Goal: Task Accomplishment & Management: Manage account settings

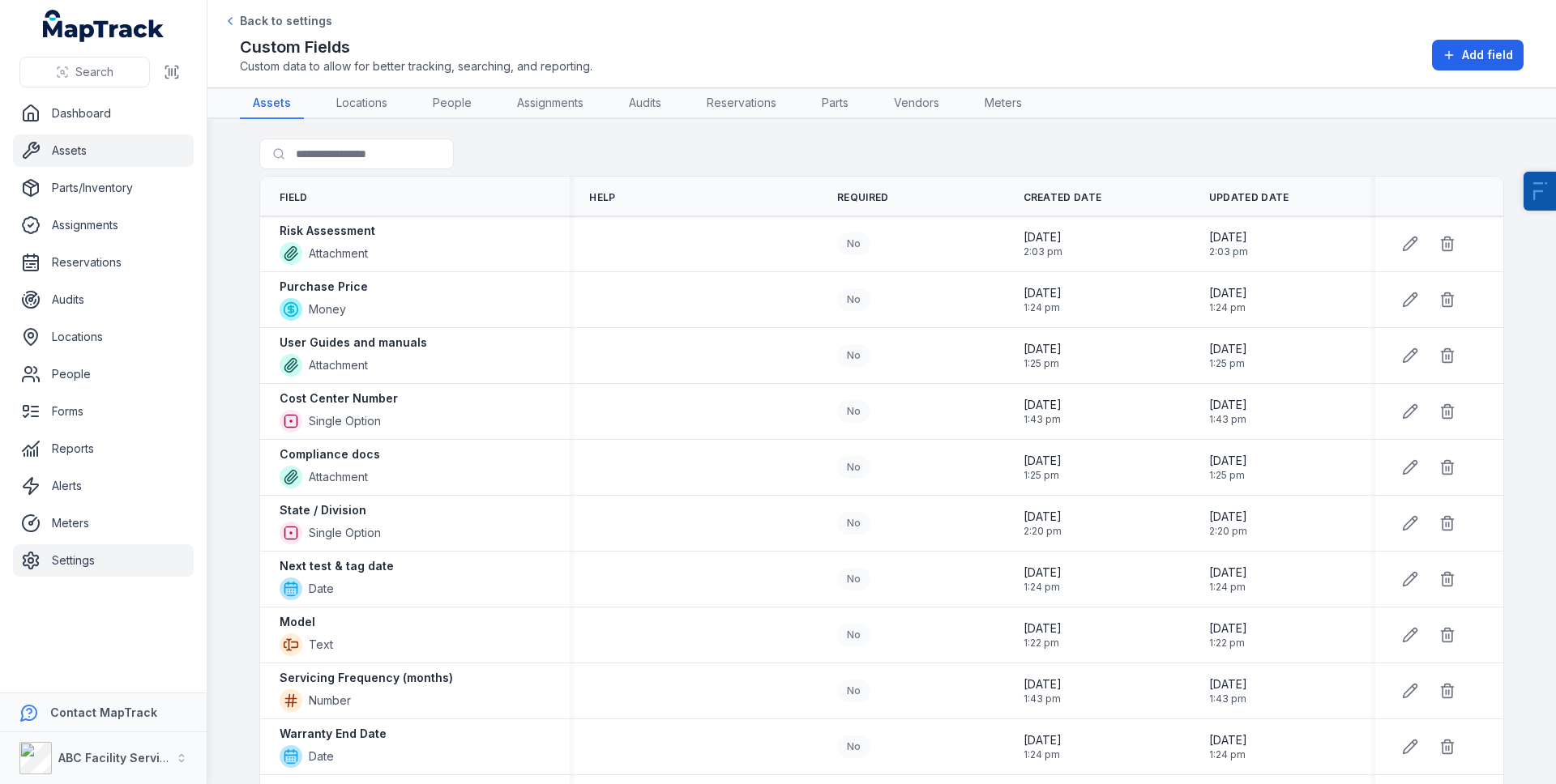
click at [91, 159] on link "Assets" at bounding box center [103, 150] width 181 height 32
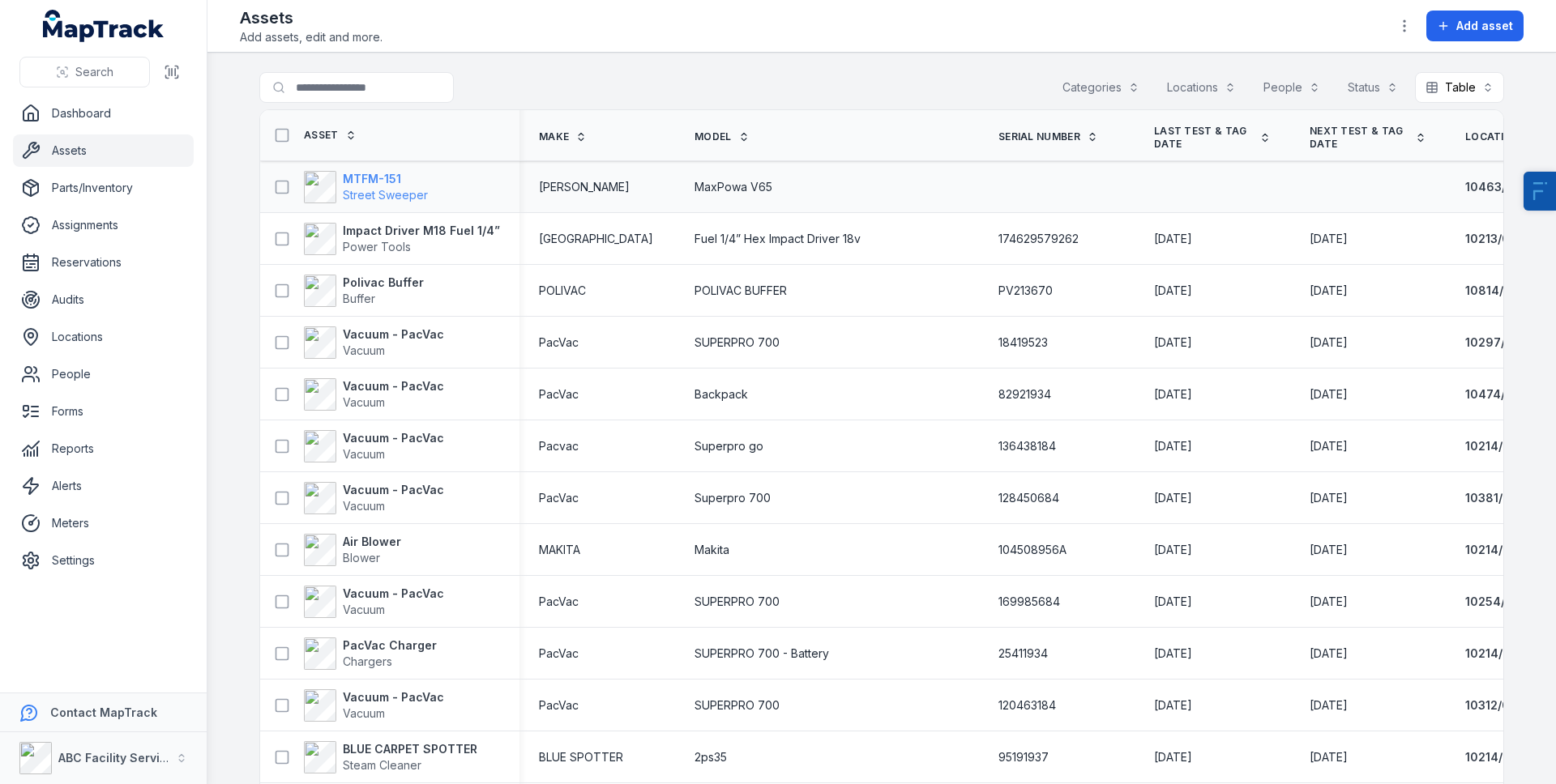
click at [380, 194] on span "Street Sweeper" at bounding box center [385, 195] width 85 height 14
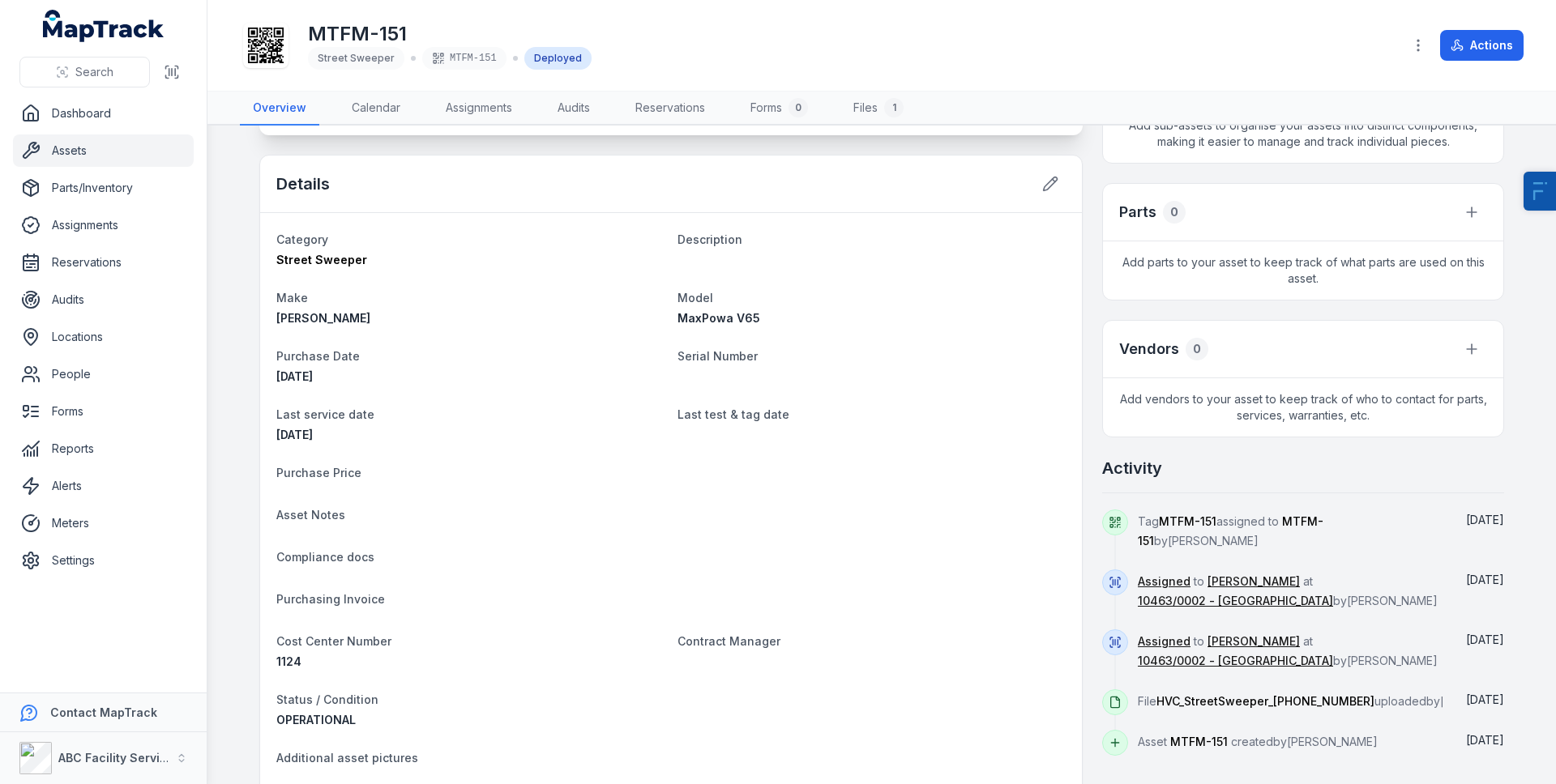
scroll to position [45, 0]
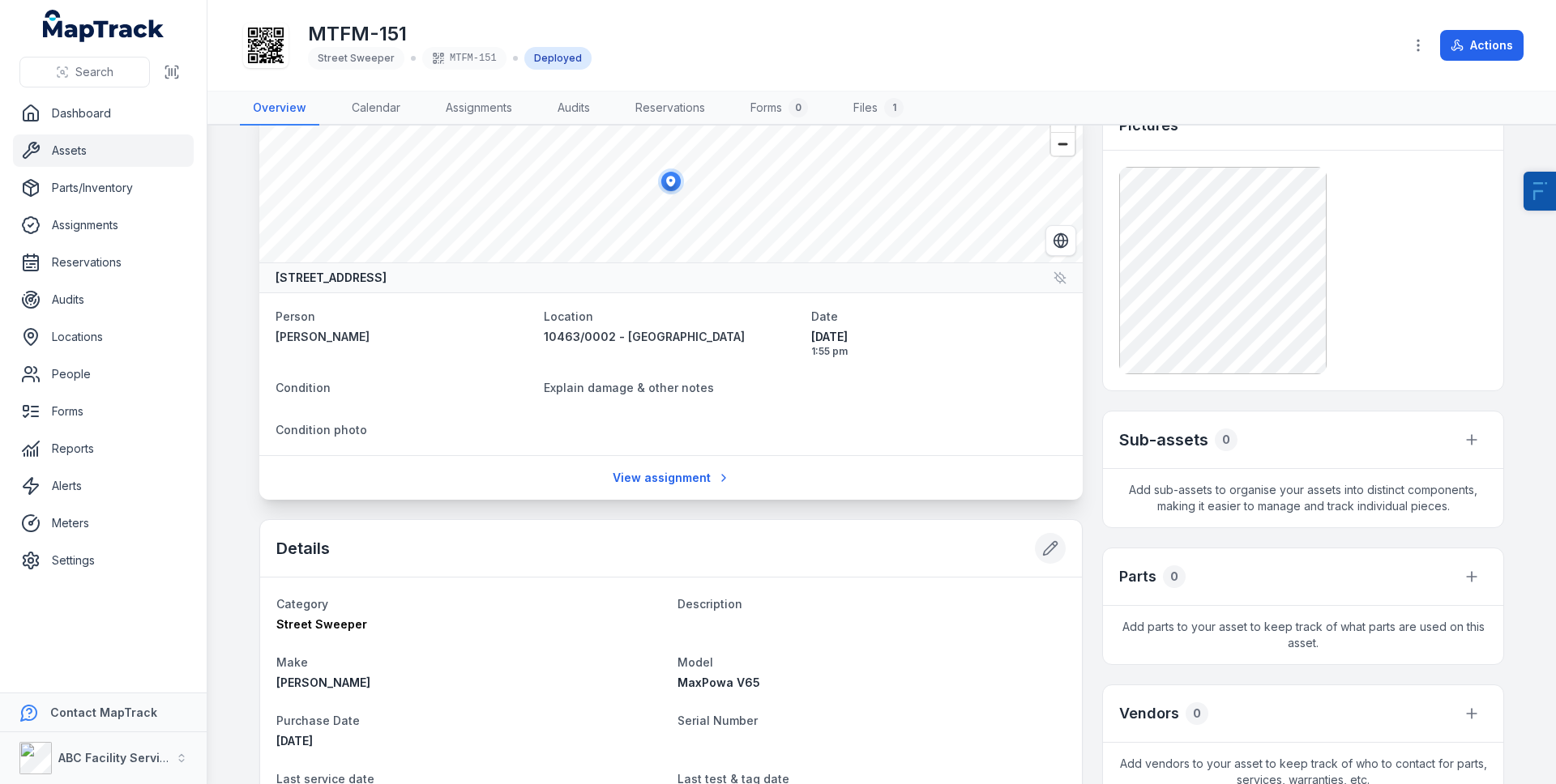
click at [1041, 563] on div "Details" at bounding box center [671, 549] width 822 height 58
click at [1045, 557] on button at bounding box center [1050, 548] width 31 height 31
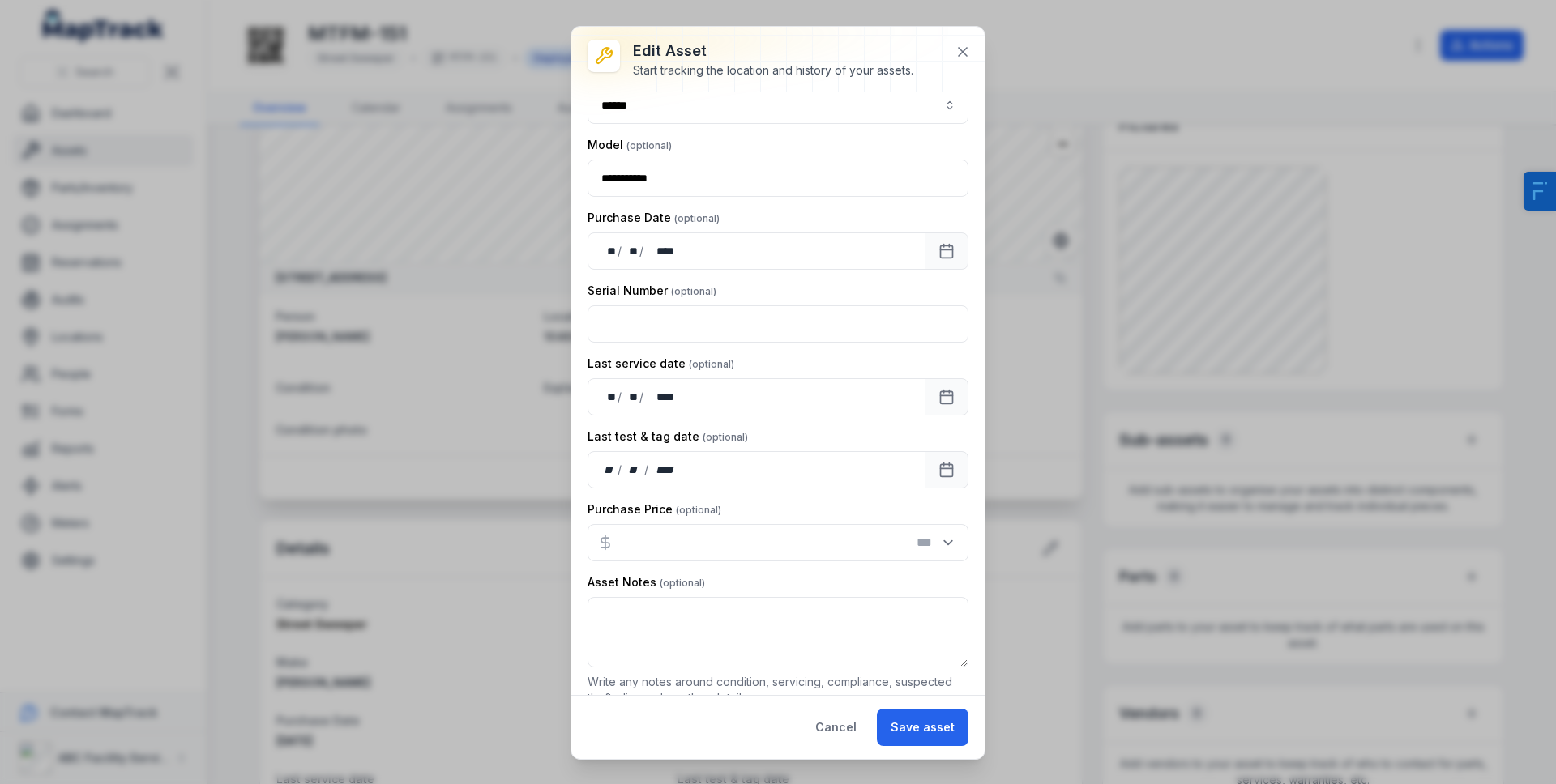
scroll to position [217, 0]
click at [674, 316] on input "text" at bounding box center [778, 322] width 381 height 38
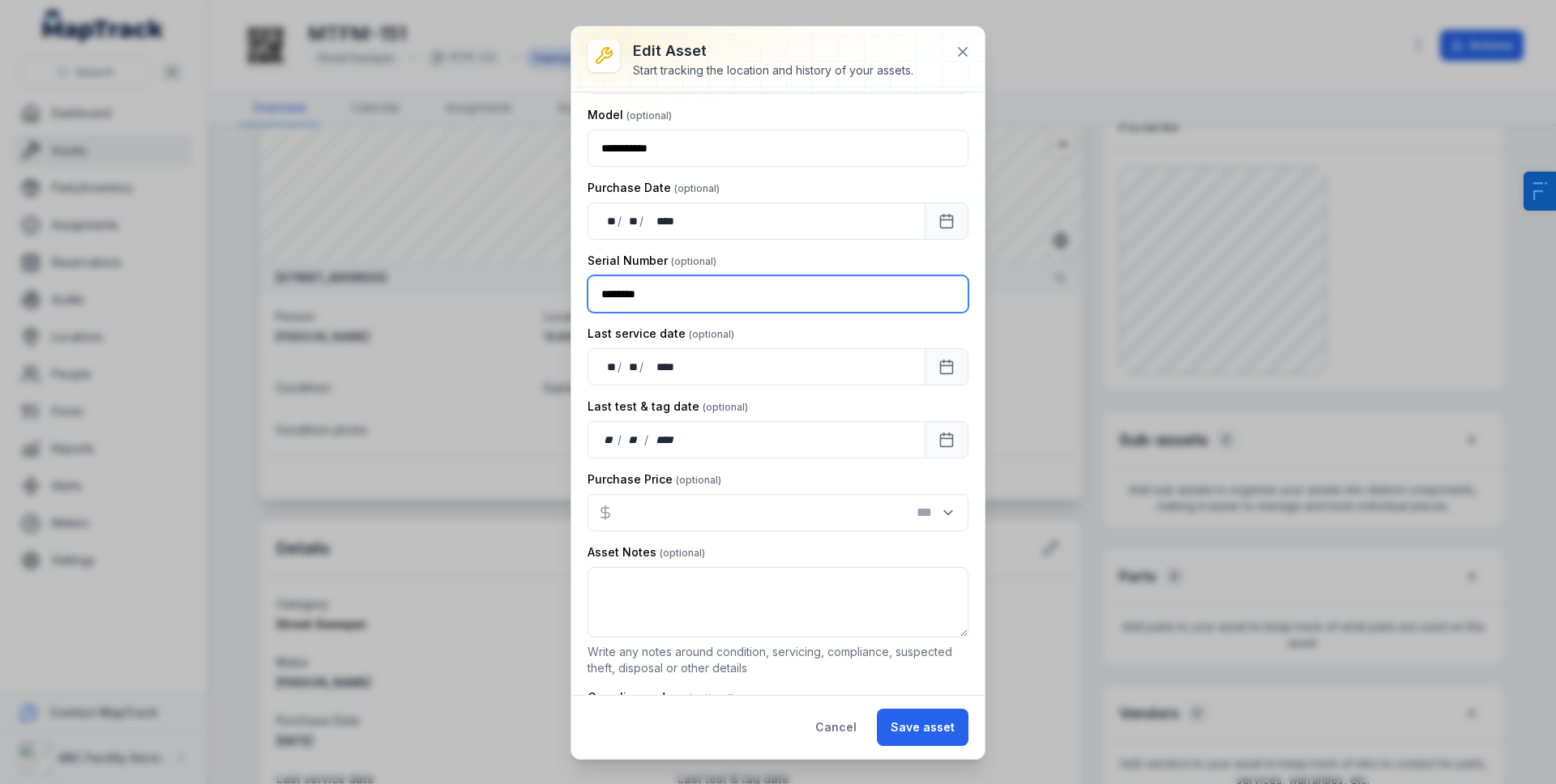
scroll to position [385, 0]
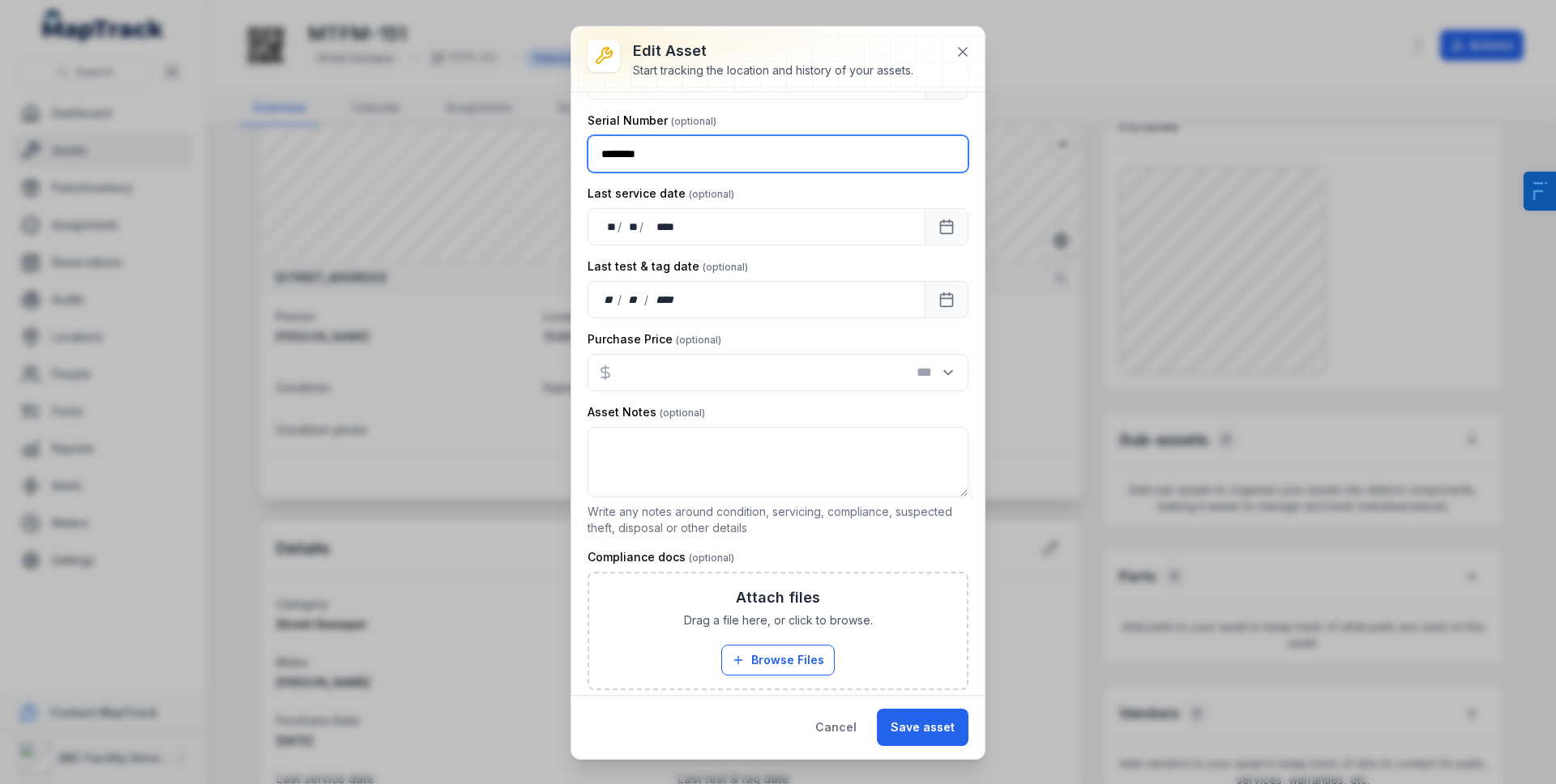
type input "********"
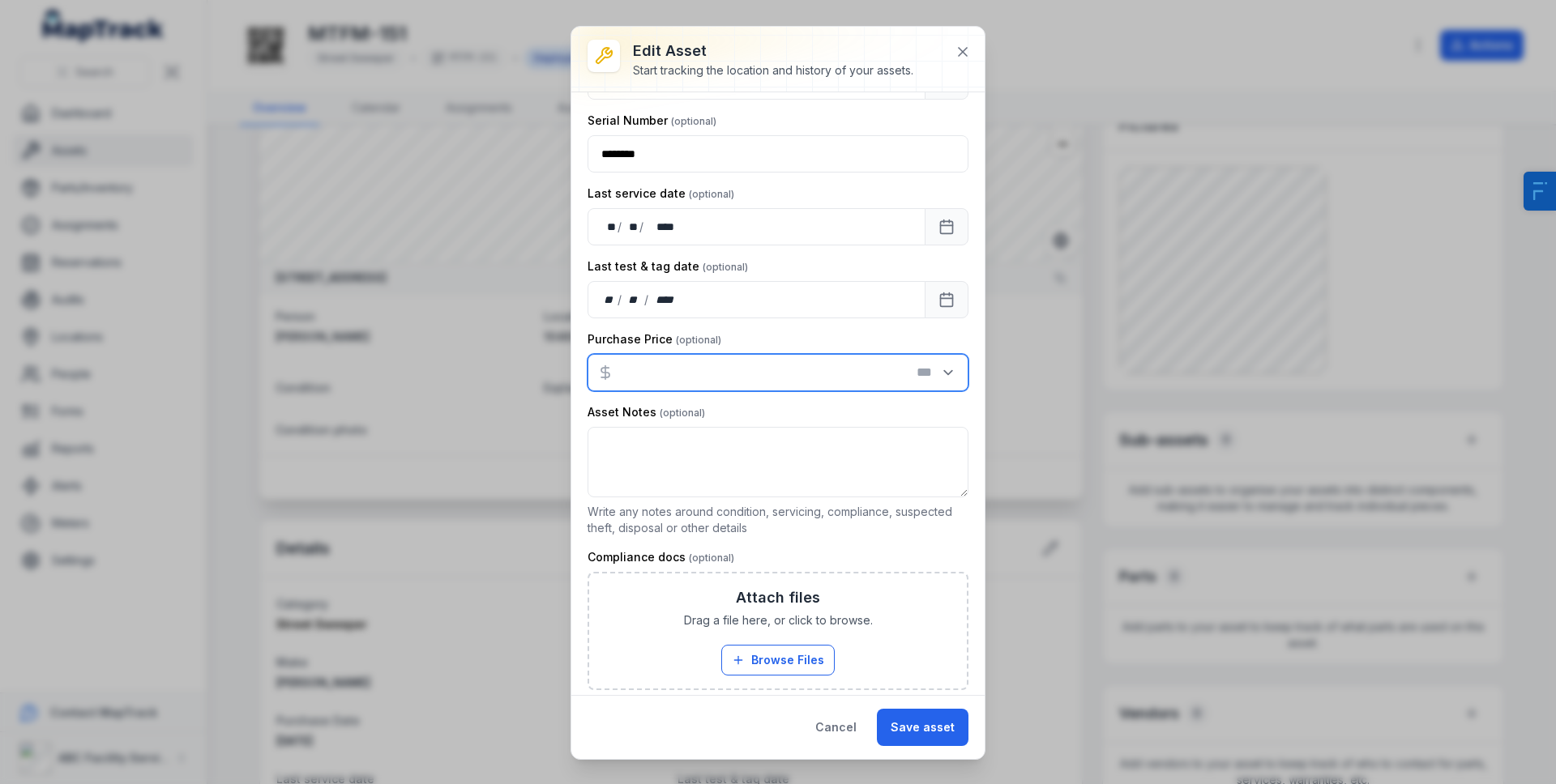
click at [766, 375] on input "number" at bounding box center [778, 372] width 381 height 38
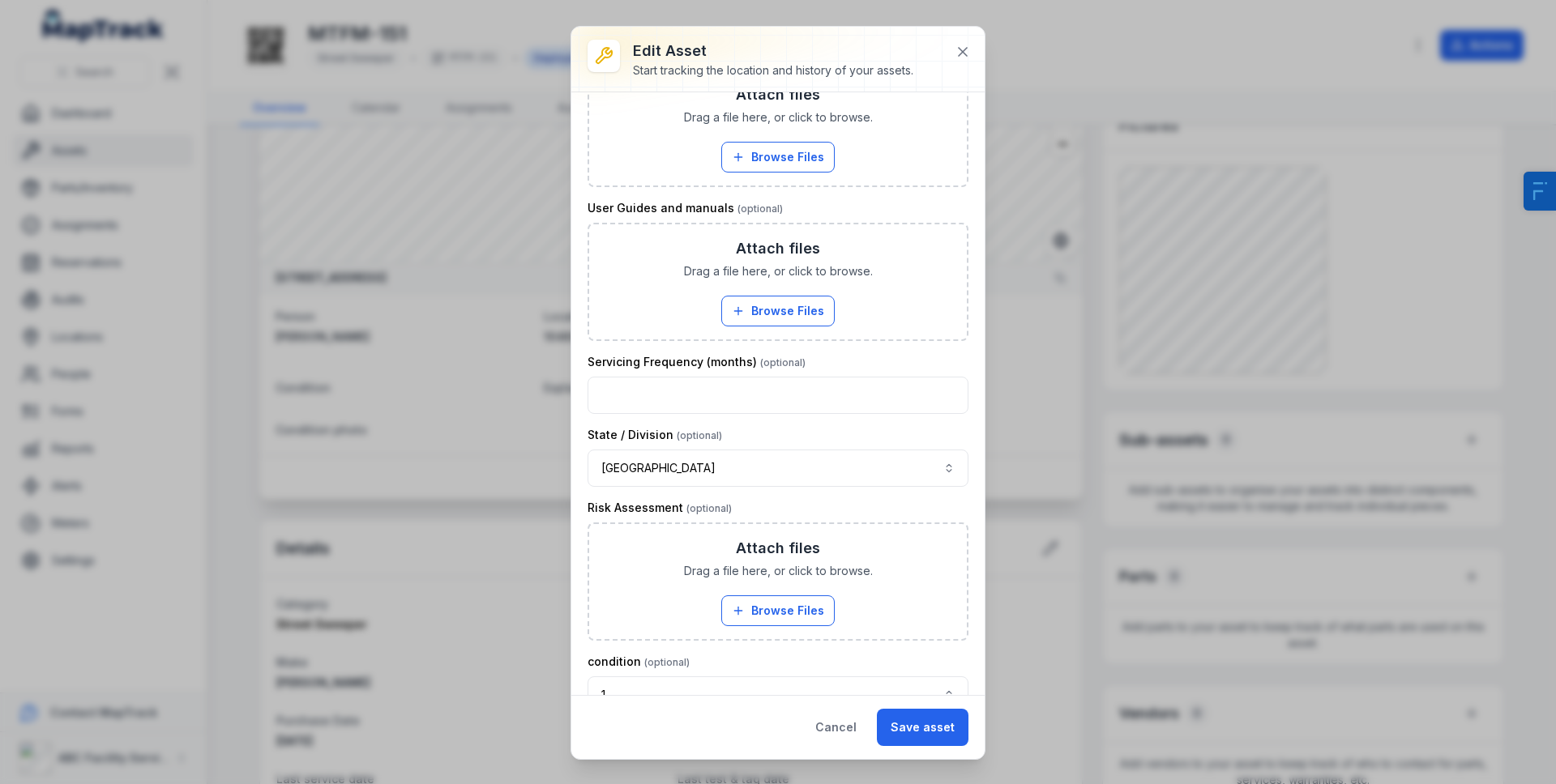
scroll to position [1845, 0]
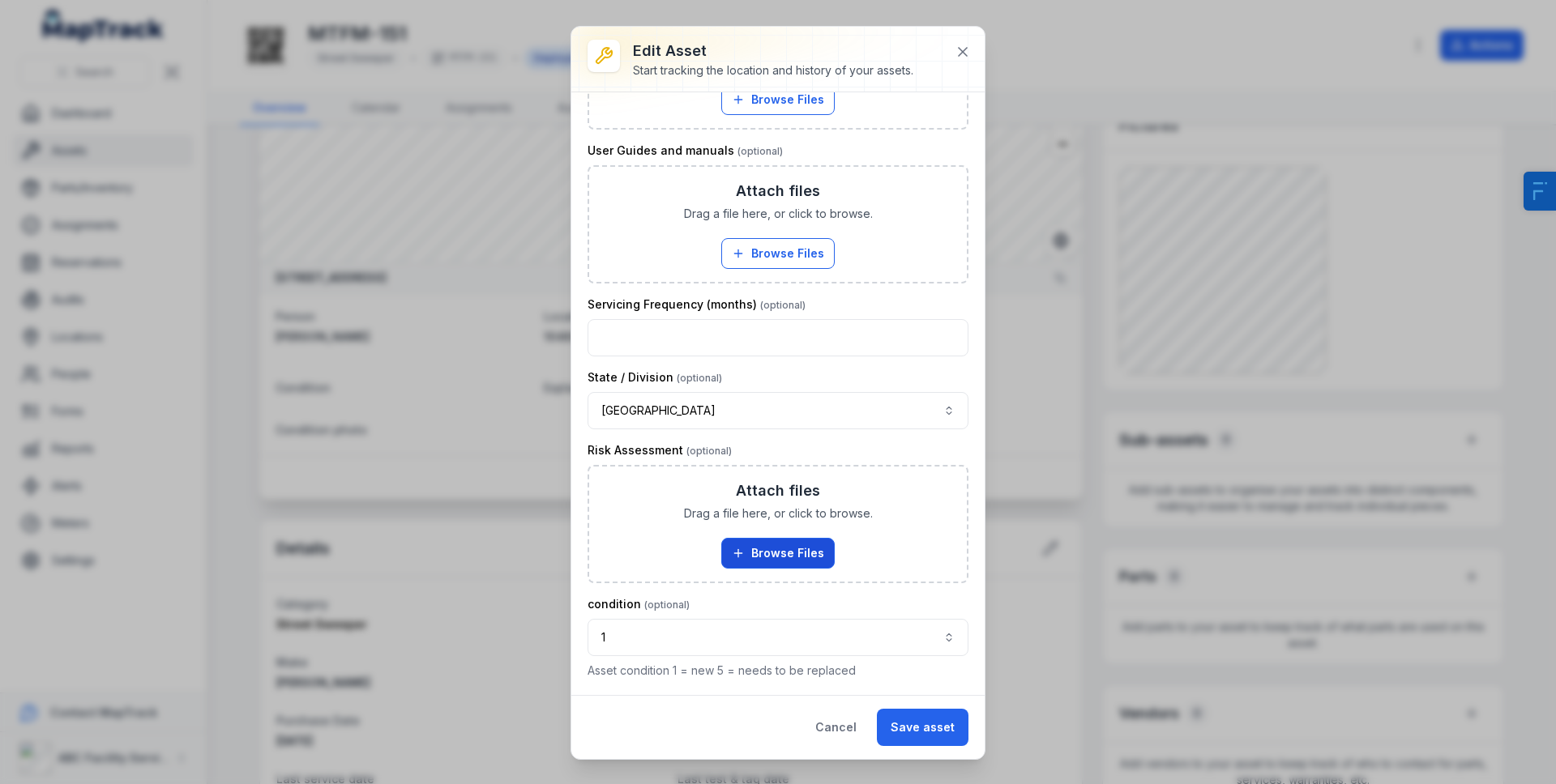
type input "******"
click at [774, 542] on button "Browse Files" at bounding box center [778, 552] width 114 height 31
click at [779, 559] on button "Browse Files" at bounding box center [778, 552] width 114 height 31
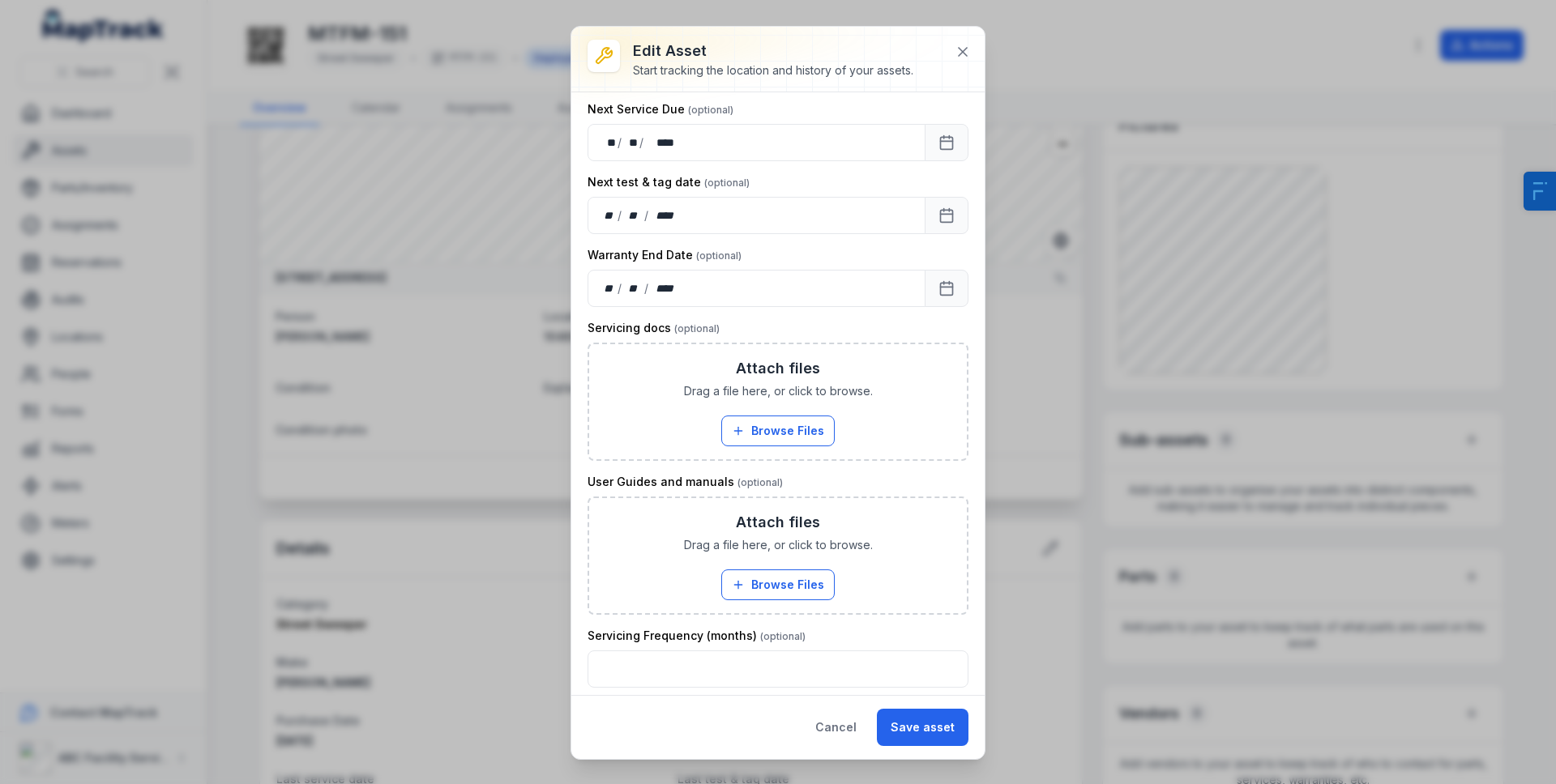
scroll to position [1910, 0]
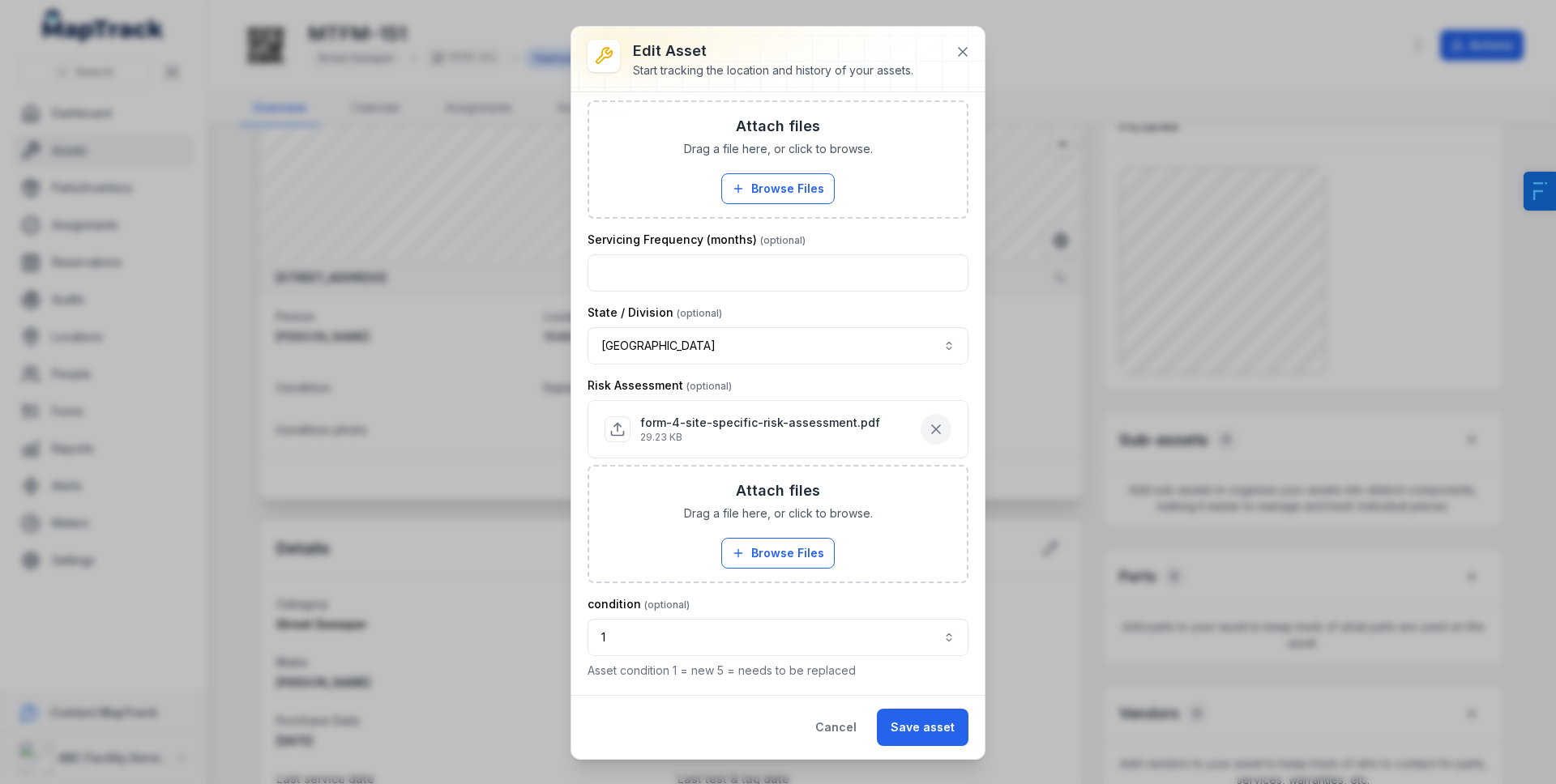
click at [931, 425] on icon "button" at bounding box center [935, 429] width 17 height 17
click at [760, 642] on button "1 *" at bounding box center [778, 637] width 381 height 38
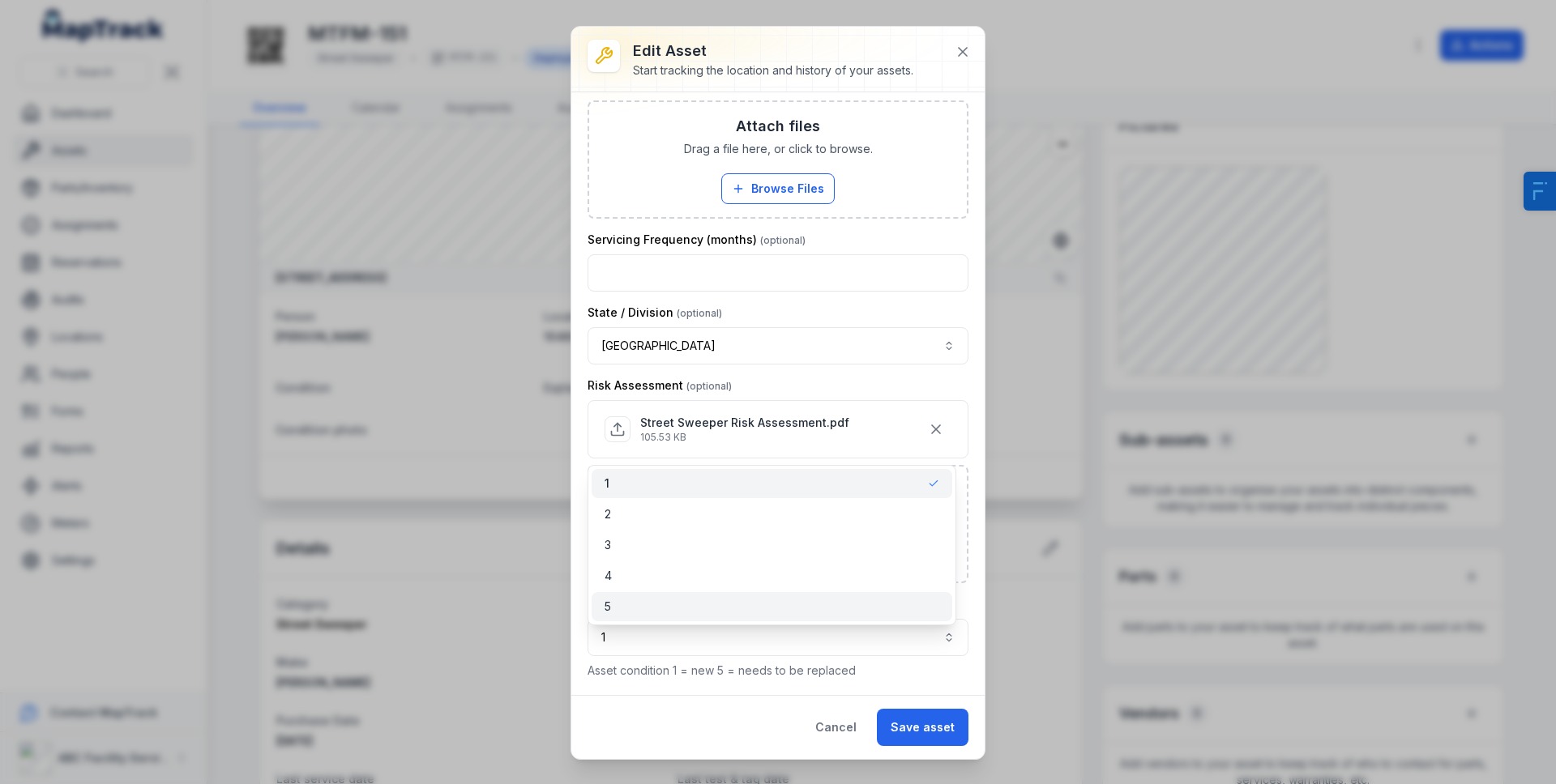
click at [635, 597] on div "5" at bounding box center [772, 607] width 360 height 29
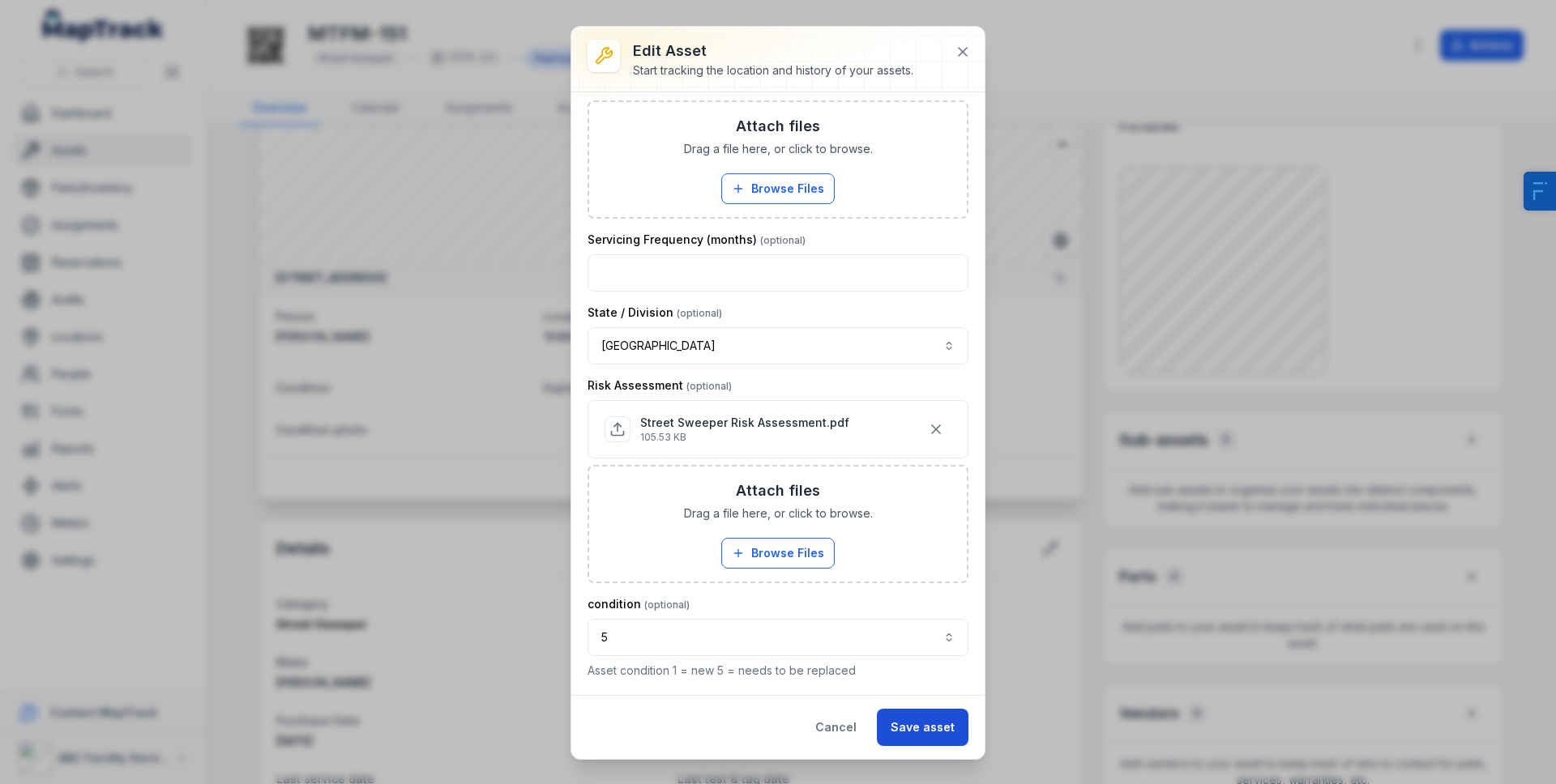
click at [931, 737] on button "Save asset" at bounding box center [922, 727] width 92 height 38
